Goal: Check status: Check status

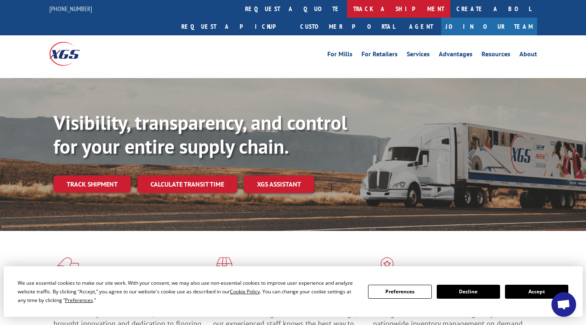
click at [347, 7] on link "track a shipment" at bounding box center [398, 9] width 103 height 18
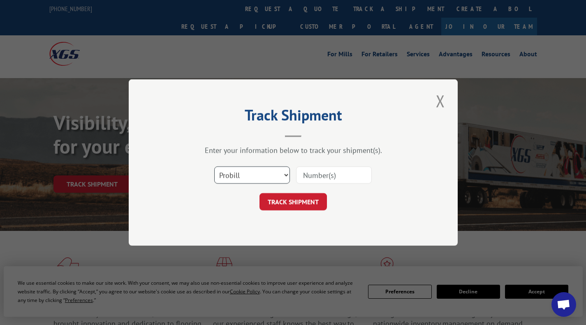
click at [266, 172] on select "Select category... Probill BOL PO" at bounding box center [252, 175] width 76 height 17
click at [214, 167] on select "Select category... Probill BOL PO" at bounding box center [252, 175] width 76 height 17
click at [319, 181] on input at bounding box center [334, 175] width 76 height 17
click at [267, 183] on select "Select category... Probill BOL PO" at bounding box center [252, 175] width 76 height 17
select select "bol"
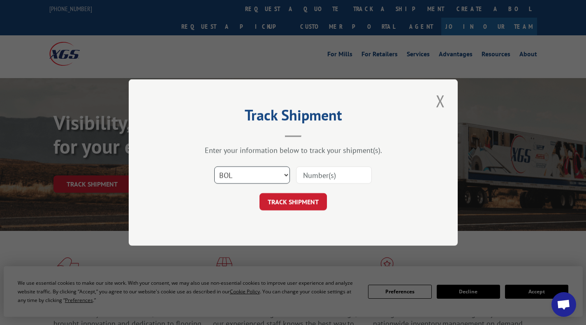
click at [214, 167] on select "Select category... Probill BOL PO" at bounding box center [252, 175] width 76 height 17
click at [323, 176] on input at bounding box center [334, 175] width 76 height 17
type input "9591818"
click at [300, 202] on button "TRACK SHIPMENT" at bounding box center [293, 201] width 67 height 17
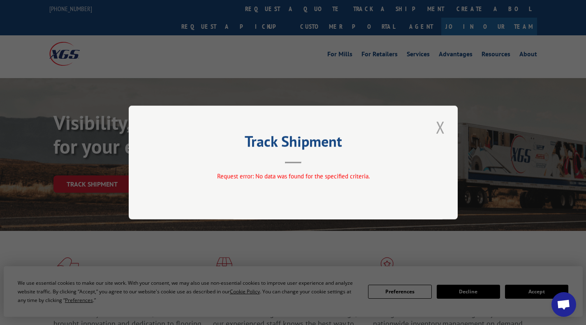
click at [439, 130] on button "Close modal" at bounding box center [440, 127] width 14 height 23
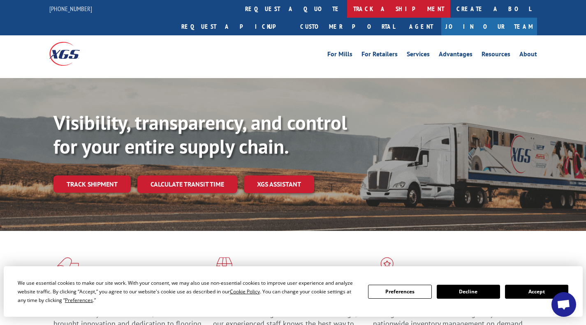
click at [347, 10] on link "track a shipment" at bounding box center [398, 9] width 103 height 18
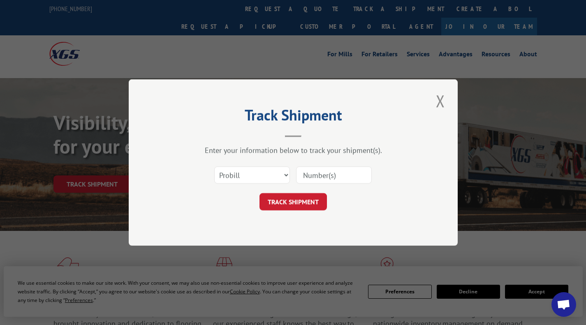
click at [326, 176] on input at bounding box center [334, 175] width 76 height 17
type input "9591818"
click at [289, 204] on button "TRACK SHIPMENT" at bounding box center [293, 201] width 67 height 17
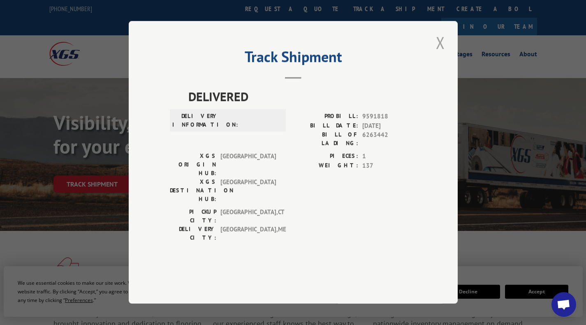
click at [438, 54] on button "Close modal" at bounding box center [440, 42] width 14 height 23
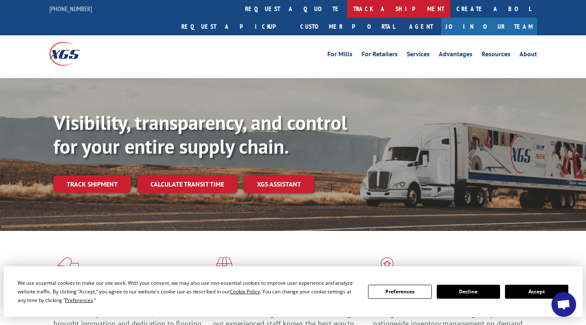
click at [347, 9] on link "track a shipment" at bounding box center [398, 9] width 103 height 18
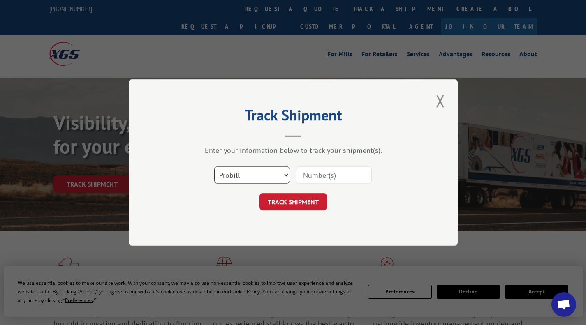
click at [271, 177] on select "Select category... Probill BOL PO" at bounding box center [252, 175] width 76 height 17
select select "po"
click at [214, 167] on select "Select category... Probill BOL PO" at bounding box center [252, 175] width 76 height 17
click at [320, 178] on input at bounding box center [334, 175] width 76 height 17
type input "9591818"
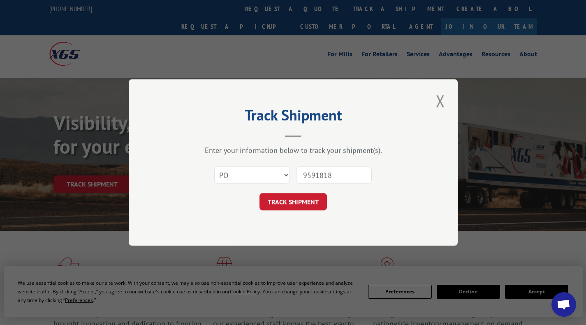
click at [302, 193] on button "TRACK SHIPMENT" at bounding box center [293, 201] width 67 height 17
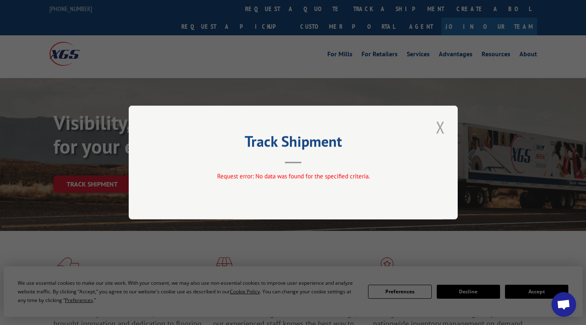
click at [437, 128] on button "Close modal" at bounding box center [440, 127] width 14 height 23
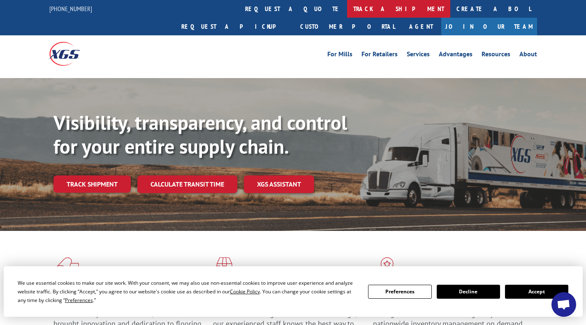
click at [347, 6] on link "track a shipment" at bounding box center [398, 9] width 103 height 18
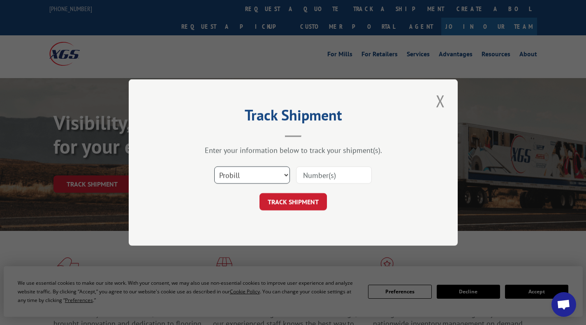
click at [285, 169] on select "Select category... Probill BOL PO" at bounding box center [252, 175] width 76 height 17
select select "bol"
click at [214, 167] on select "Select category... Probill BOL PO" at bounding box center [252, 175] width 76 height 17
click at [321, 179] on input at bounding box center [334, 175] width 76 height 17
type input "54388426"
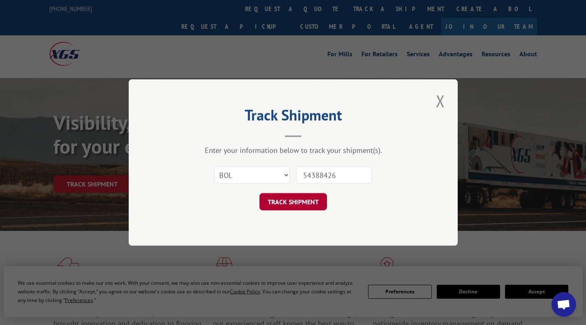
click at [302, 204] on button "TRACK SHIPMENT" at bounding box center [293, 201] width 67 height 17
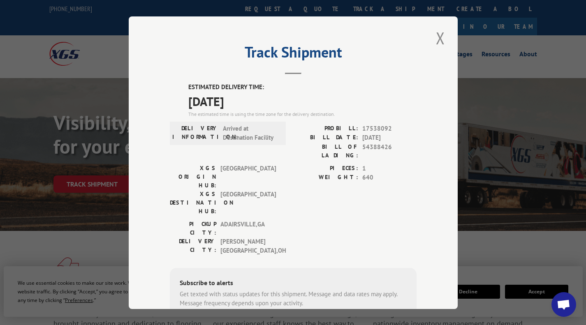
drag, startPoint x: 304, startPoint y: 144, endPoint x: 308, endPoint y: 202, distance: 58.1
drag, startPoint x: 308, startPoint y: 202, endPoint x: 298, endPoint y: 202, distance: 10.3
click at [298, 220] on div "PICKUP CITY: [GEOGRAPHIC_DATA] , [GEOGRAPHIC_DATA] [GEOGRAPHIC_DATA]: [GEOGRAPH…" at bounding box center [293, 240] width 247 height 40
click at [439, 33] on button "Close modal" at bounding box center [440, 38] width 14 height 23
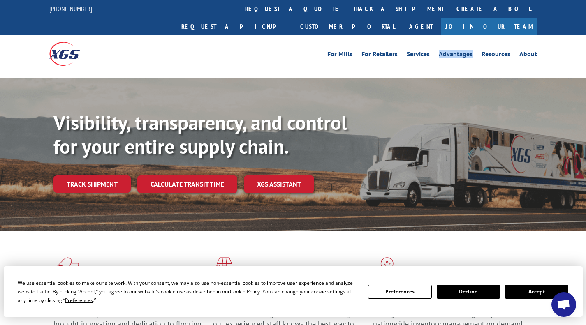
click at [439, 51] on li "Advantages" at bounding box center [455, 55] width 43 height 9
click at [522, 288] on button "Accept" at bounding box center [536, 292] width 63 height 14
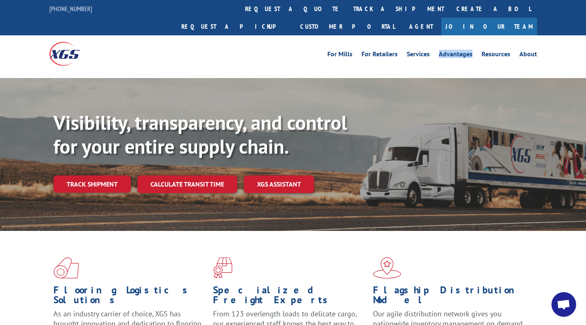
click at [58, 42] on img at bounding box center [64, 53] width 30 height 23
click at [382, 51] on link "For Retailers" at bounding box center [380, 55] width 36 height 9
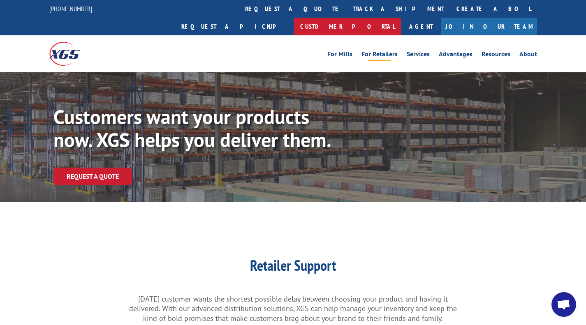
click at [401, 18] on link "Customer Portal" at bounding box center [347, 27] width 107 height 18
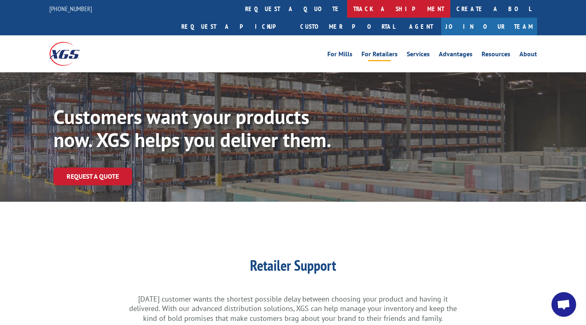
click at [347, 11] on link "track a shipment" at bounding box center [398, 9] width 103 height 18
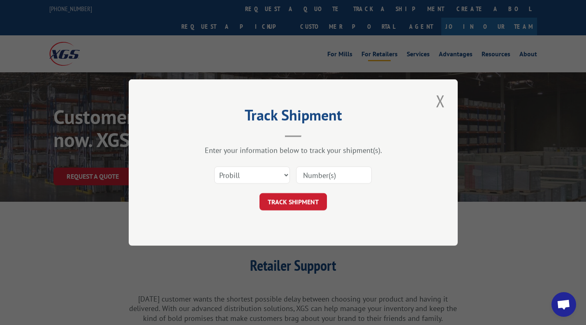
click at [326, 172] on input at bounding box center [334, 175] width 76 height 17
click at [284, 178] on select "Select category... Probill BOL PO" at bounding box center [252, 175] width 76 height 17
select select "bol"
click at [214, 167] on select "Select category... Probill BOL PO" at bounding box center [252, 175] width 76 height 17
click at [334, 182] on input at bounding box center [334, 175] width 76 height 17
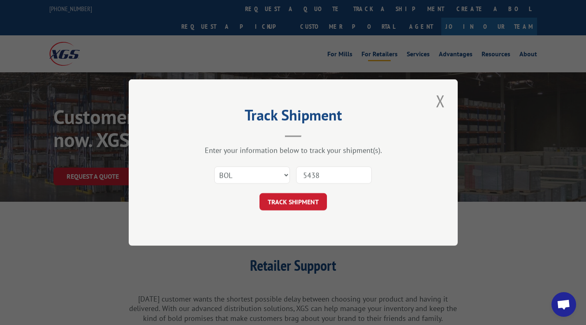
type input "54388426"
click at [311, 201] on button "TRACK SHIPMENT" at bounding box center [293, 201] width 67 height 17
